Goal: Check status: Check status

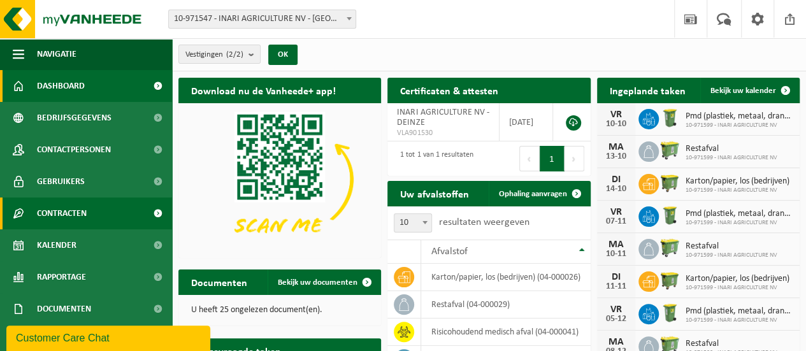
click at [97, 211] on link "Contracten" at bounding box center [86, 214] width 172 height 32
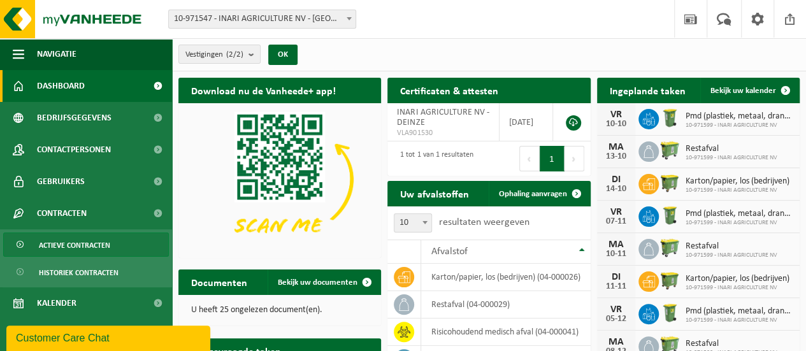
click at [70, 242] on span "Actieve contracten" at bounding box center [74, 245] width 71 height 24
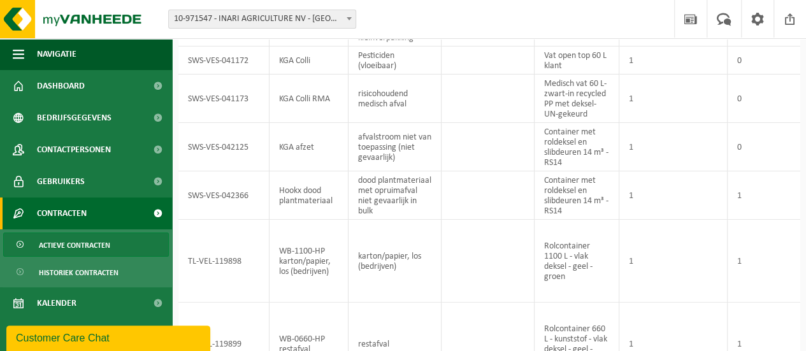
scroll to position [298, 0]
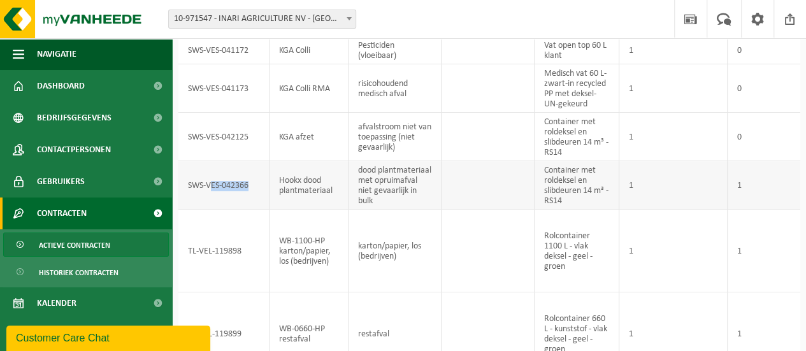
drag, startPoint x: 252, startPoint y: 185, endPoint x: 210, endPoint y: 187, distance: 41.5
click at [210, 187] on td "SWS-VES-042366" at bounding box center [223, 185] width 91 height 48
click at [252, 140] on td "SWS-VES-042125" at bounding box center [223, 137] width 91 height 48
